Goal: Information Seeking & Learning: Learn about a topic

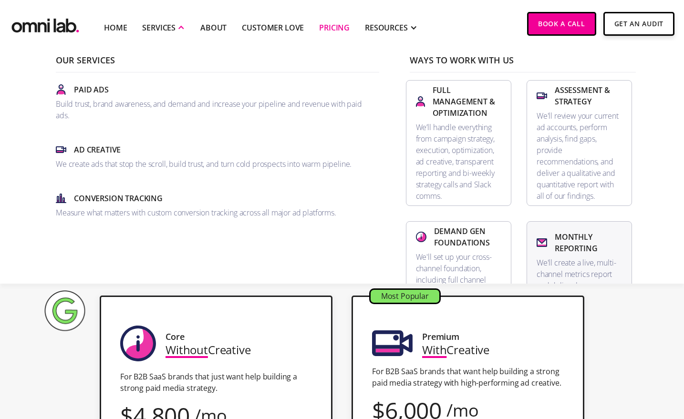
click at [527, 221] on link "Monthly Reporting We'll create a live, multi-channel metrics report and deliver…" at bounding box center [579, 284] width 105 height 126
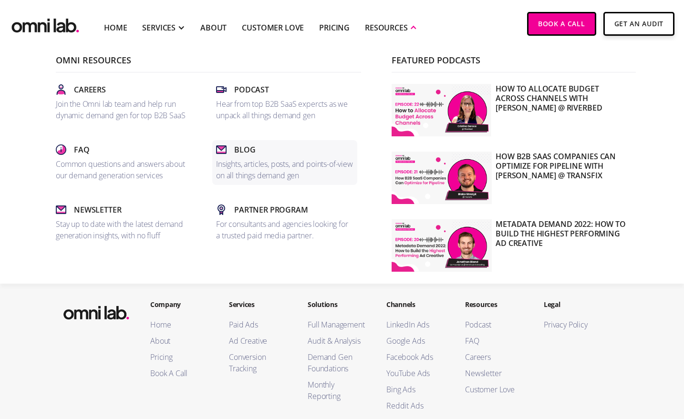
click at [252, 180] on p "Insights, articles, posts, and points-of-view on all things demand gen" at bounding box center [284, 169] width 137 height 23
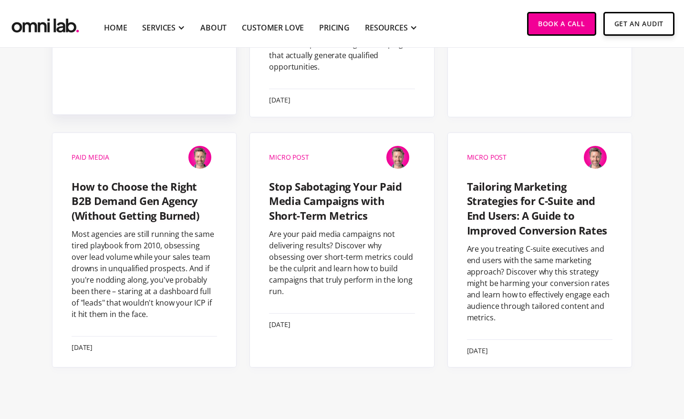
scroll to position [560, 0]
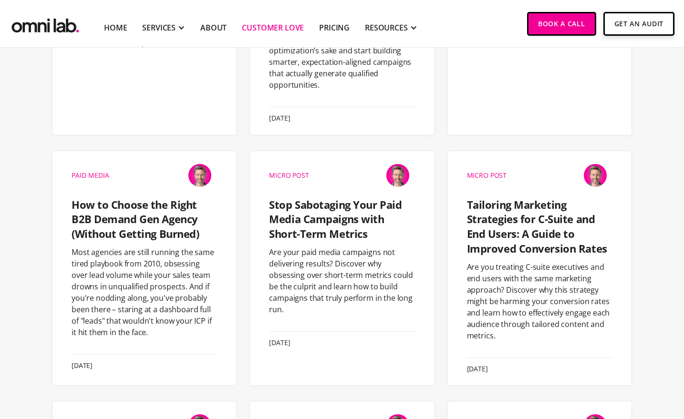
click at [283, 29] on link "Customer Love" at bounding box center [273, 27] width 62 height 11
